Goal: Task Accomplishment & Management: Manage account settings

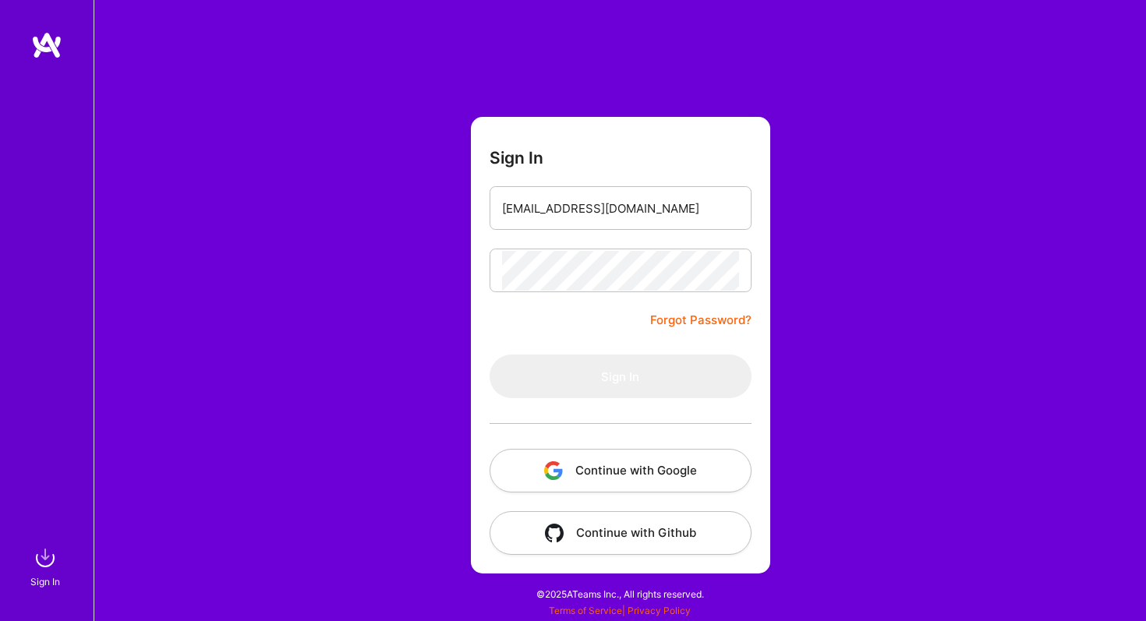
click at [628, 475] on button "Continue with Google" at bounding box center [621, 471] width 262 height 44
click at [499, 203] on div at bounding box center [621, 208] width 262 height 44
click at [698, 326] on link "Forgot Password?" at bounding box center [700, 320] width 101 height 19
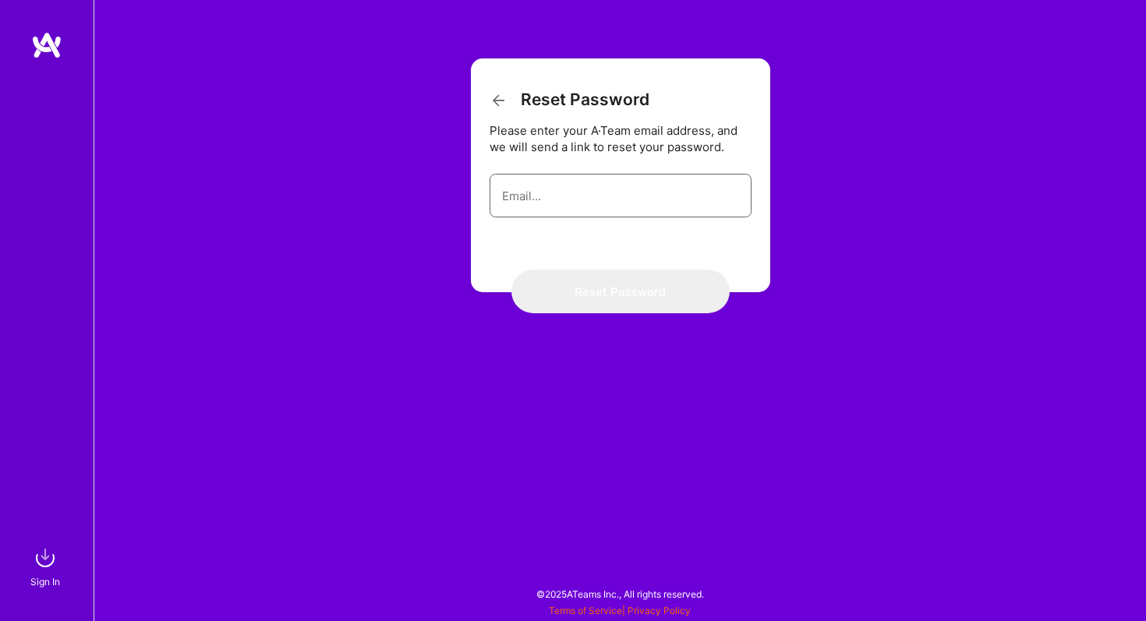
click at [550, 196] on input "email" at bounding box center [620, 196] width 237 height 40
type input "[EMAIL_ADDRESS][DOMAIN_NAME]"
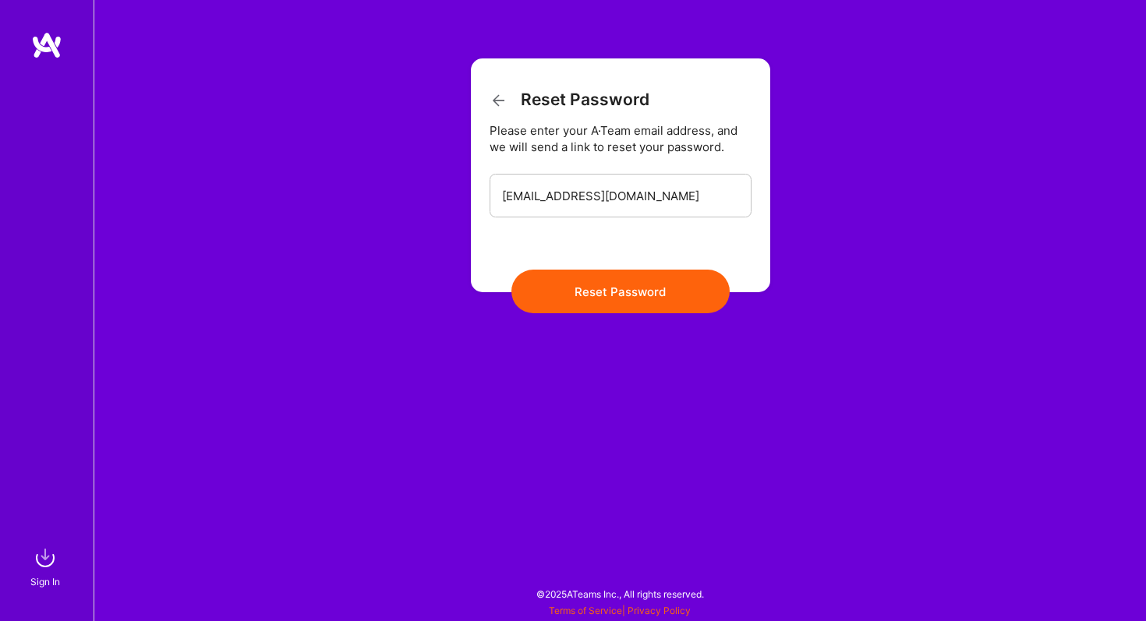
click at [611, 305] on button "Reset Password" at bounding box center [620, 292] width 218 height 44
click at [493, 101] on icon at bounding box center [499, 100] width 19 height 19
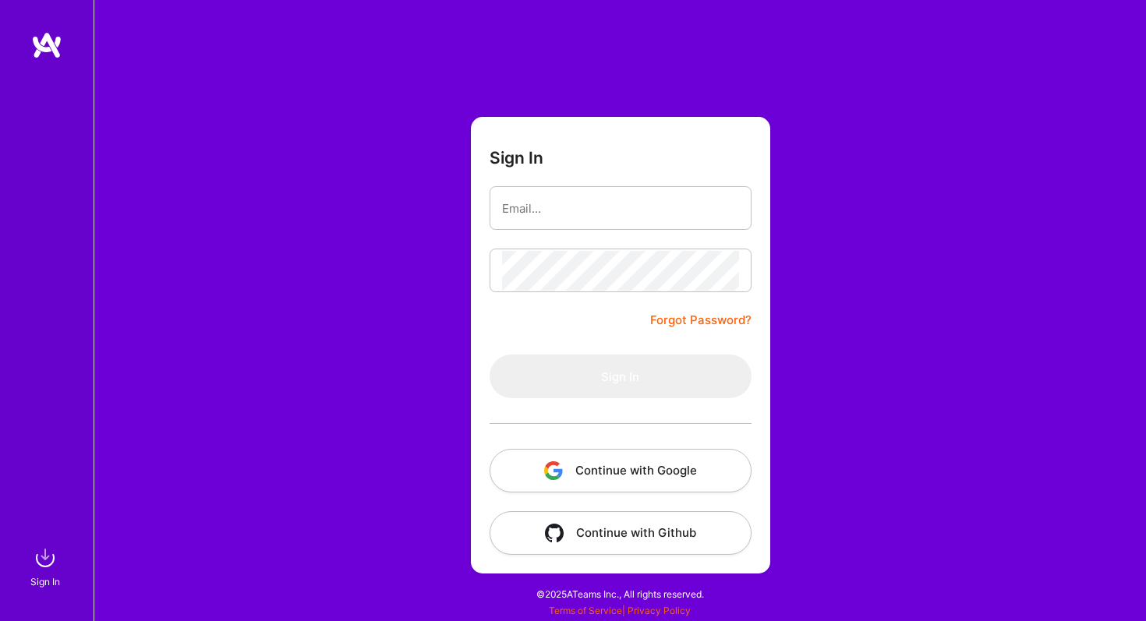
click at [44, 43] on img at bounding box center [46, 45] width 31 height 28
click at [44, 563] on img at bounding box center [45, 558] width 31 height 31
click at [539, 206] on input "email" at bounding box center [620, 209] width 237 height 40
type input "[EMAIL_ADDRESS][DOMAIN_NAME]"
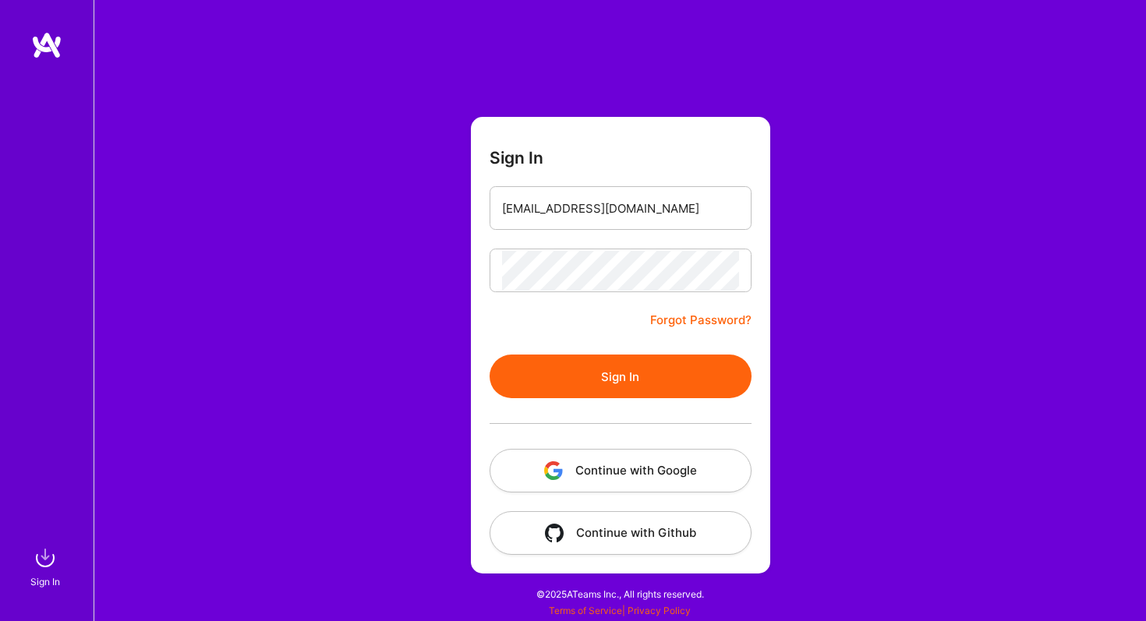
click at [617, 379] on button "Sign In" at bounding box center [621, 377] width 262 height 44
